Goal: Task Accomplishment & Management: Manage account settings

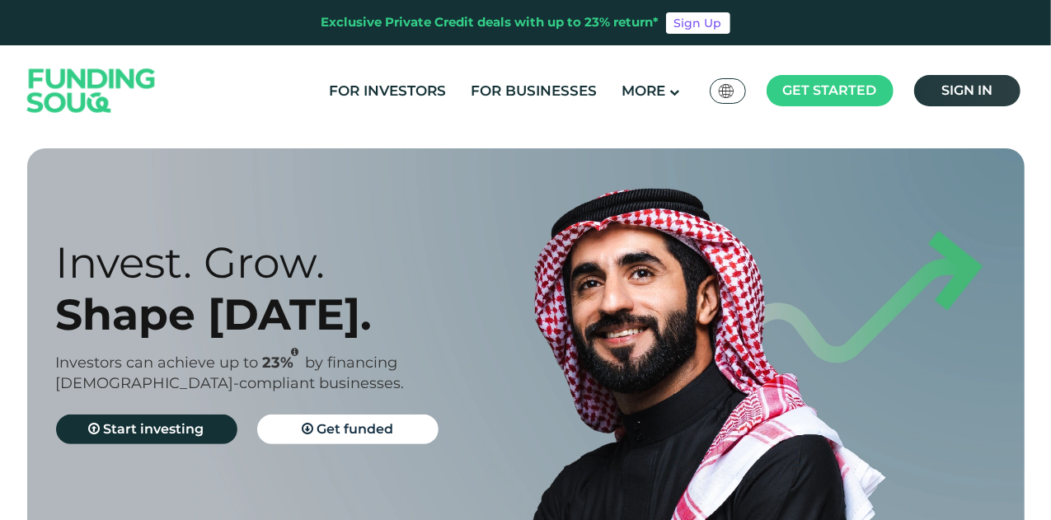
click at [957, 92] on span "Sign in" at bounding box center [967, 90] width 51 height 16
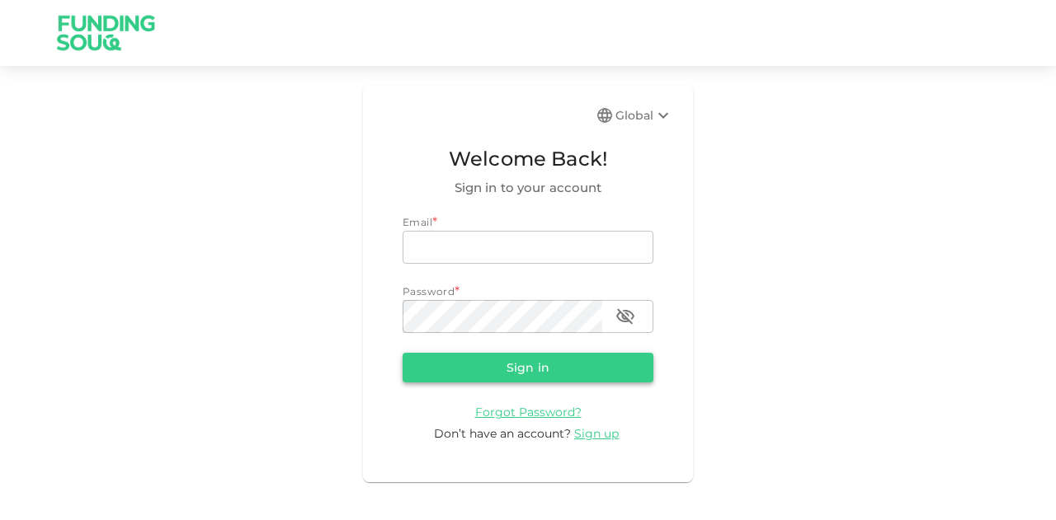
type input "mohanad.y.yasin@hotmail.com"
click at [465, 369] on button "Sign in" at bounding box center [527, 368] width 251 height 30
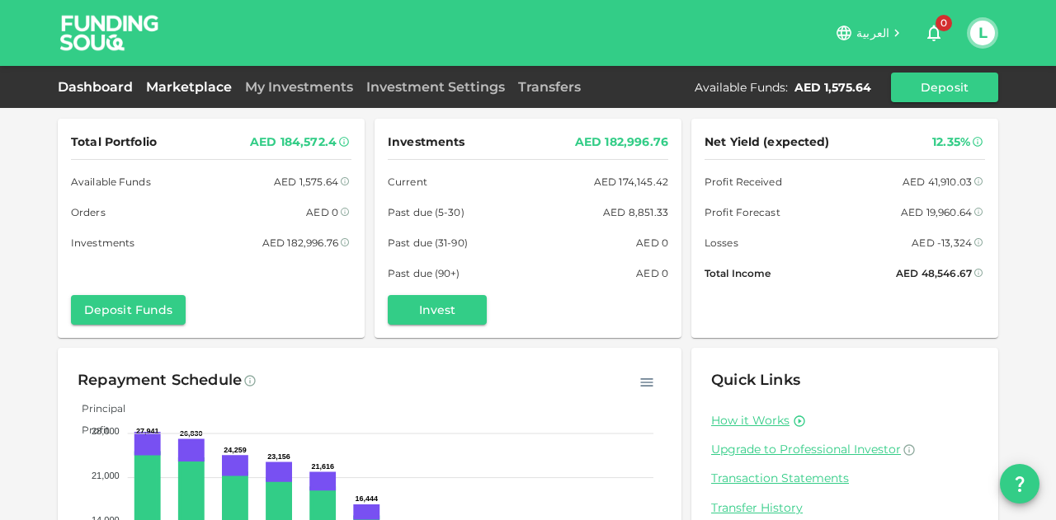
click at [181, 91] on link "Marketplace" at bounding box center [188, 87] width 99 height 16
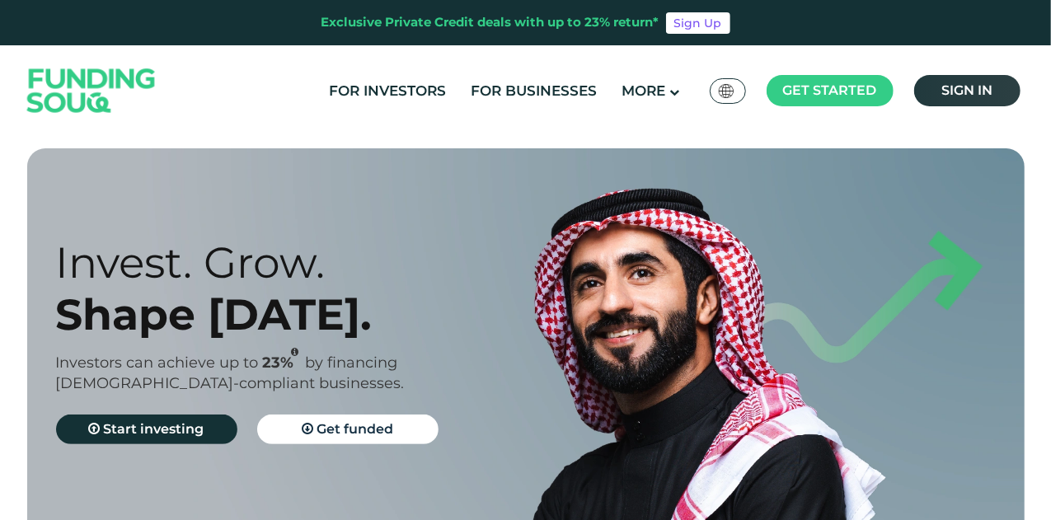
click at [942, 90] on span "Sign in" at bounding box center [967, 90] width 51 height 16
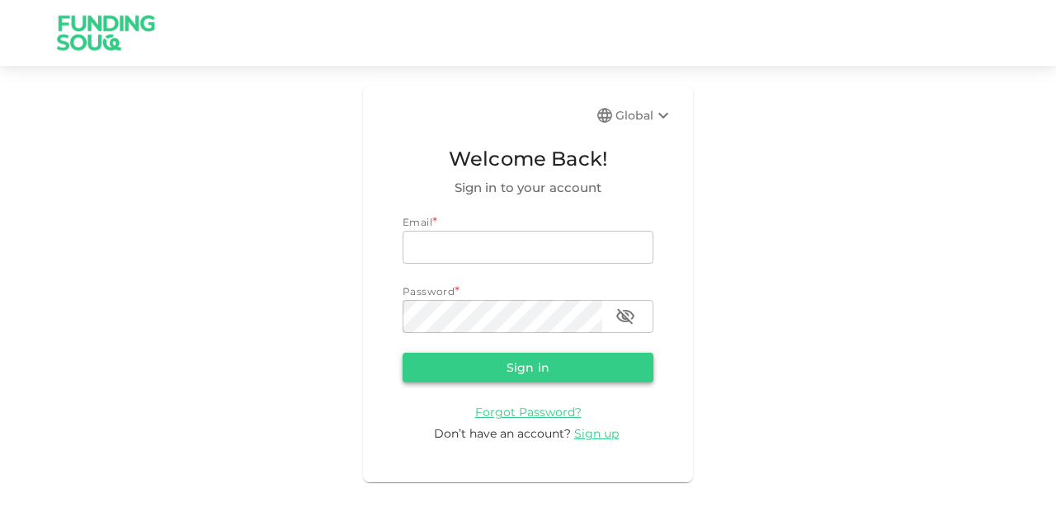
type input "[EMAIL_ADDRESS][PERSON_NAME][DOMAIN_NAME]"
click at [487, 359] on button "Sign in" at bounding box center [527, 368] width 251 height 30
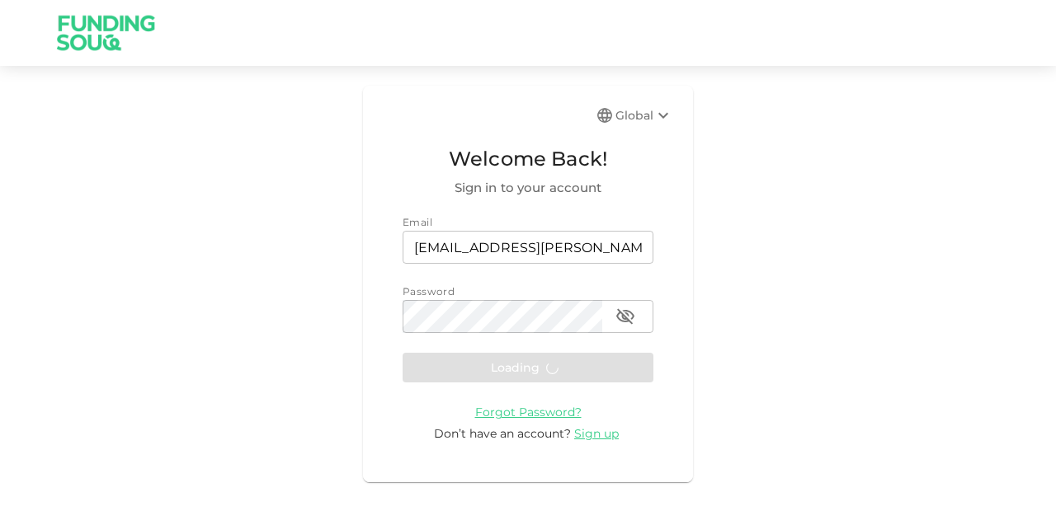
click at [487, 359] on form "Email email [EMAIL_ADDRESS][PERSON_NAME][DOMAIN_NAME] email Password password p…" at bounding box center [527, 328] width 251 height 228
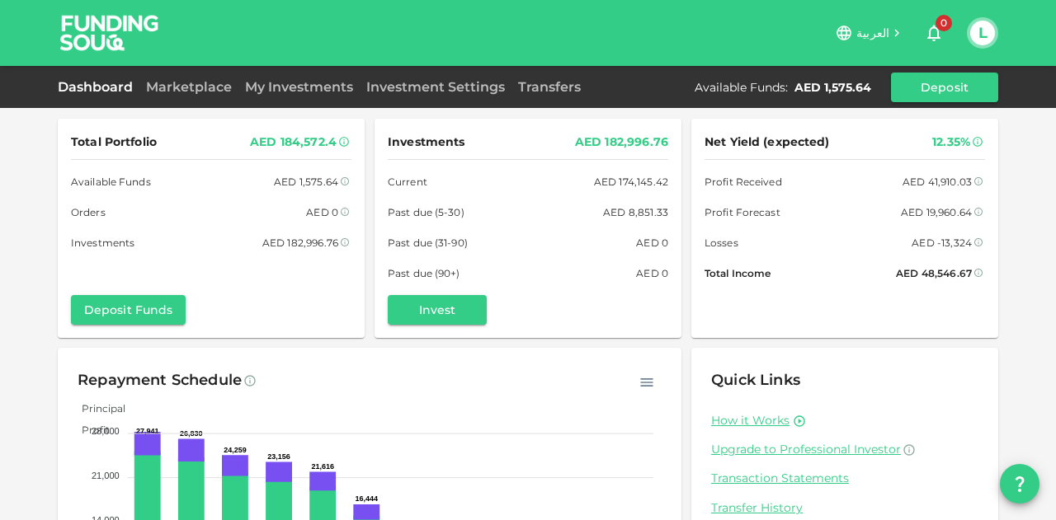
click at [177, 96] on div "Marketplace" at bounding box center [188, 88] width 99 height 20
click at [729, 473] on link "Transaction Statements" at bounding box center [844, 479] width 267 height 16
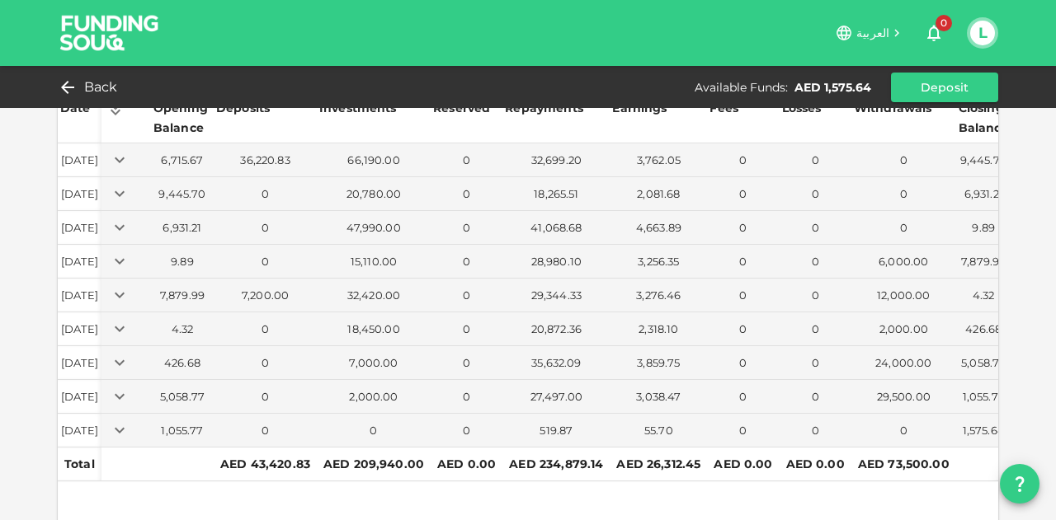
scroll to position [107, 0]
